Goal: Find specific page/section: Find specific page/section

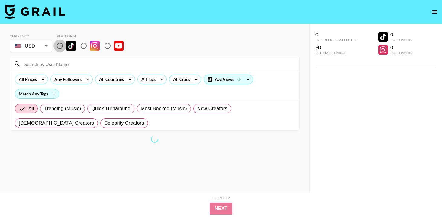
click at [57, 43] on input "radio" at bounding box center [59, 46] width 13 height 13
radio input "true"
click at [66, 59] on div at bounding box center [154, 64] width 289 height 16
click at [68, 62] on input at bounding box center [158, 64] width 275 height 10
paste input "n10zinx"
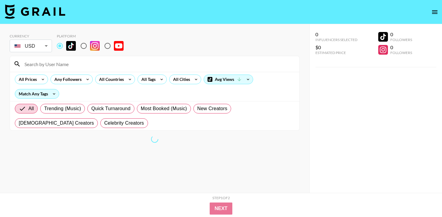
click at [112, 66] on input at bounding box center [158, 64] width 275 height 10
type input "n10zinx"
click at [163, 40] on div "Currency USD USD ​ Platform" at bounding box center [155, 44] width 290 height 20
